Goal: Find specific page/section: Find specific page/section

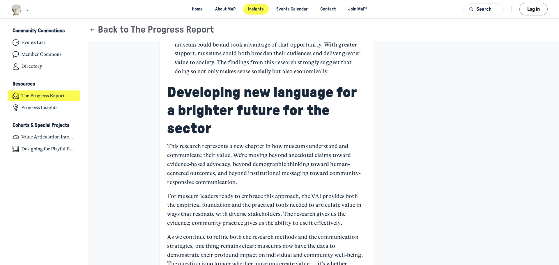
scroll to position [1864, 0]
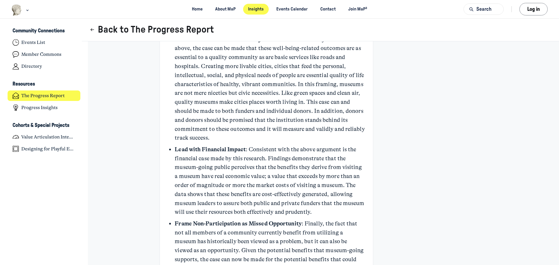
click at [92, 29] on icon "Page Header" at bounding box center [92, 30] width 6 height 6
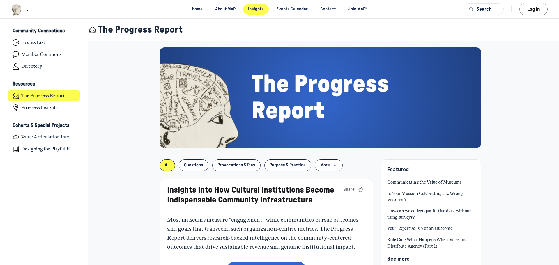
scroll to position [58, 0]
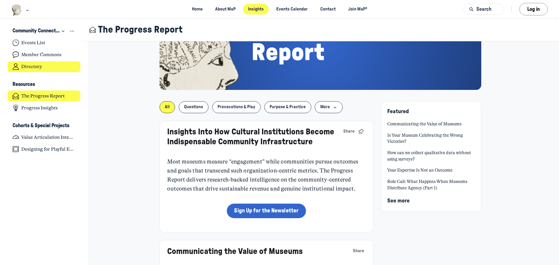
click at [40, 65] on h4 "Directory" at bounding box center [31, 67] width 21 height 6
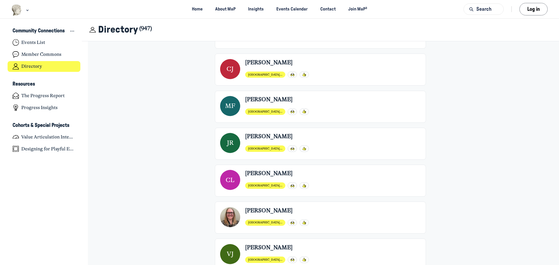
scroll to position [2737, 0]
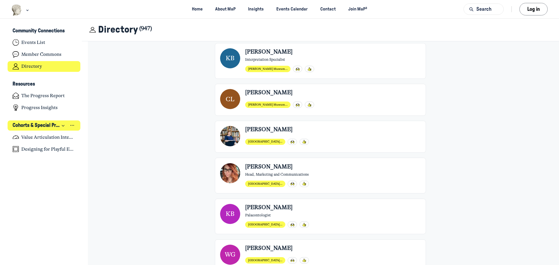
click at [63, 125] on icon "Collapse space" at bounding box center [63, 126] width 5 height 6
click at [63, 125] on icon "Expand space" at bounding box center [63, 125] width 6 height 5
